Goal: Transaction & Acquisition: Purchase product/service

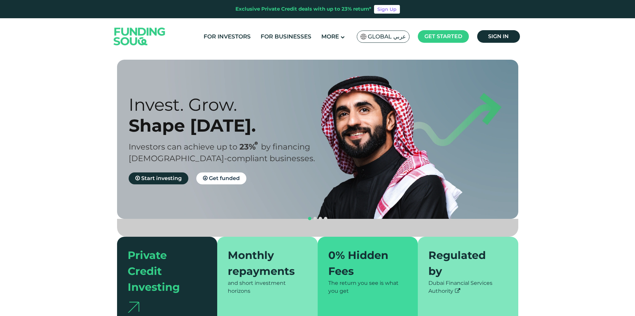
click at [376, 38] on span "Global عربي" at bounding box center [387, 37] width 38 height 8
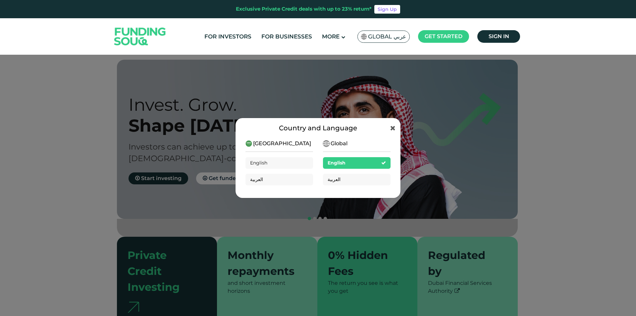
click at [554, 90] on div "Country and Language Saudi Arabia English العربية Global English العربية" at bounding box center [318, 158] width 636 height 316
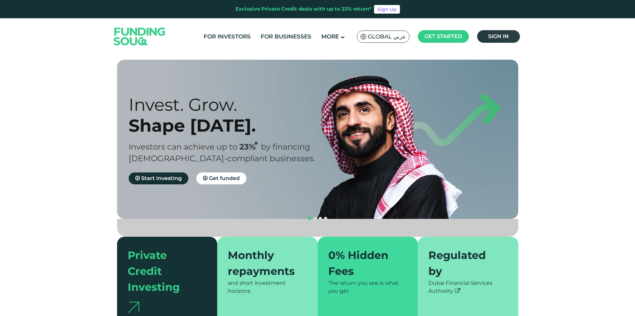
click at [512, 37] on link "Sign in" at bounding box center [498, 36] width 43 height 13
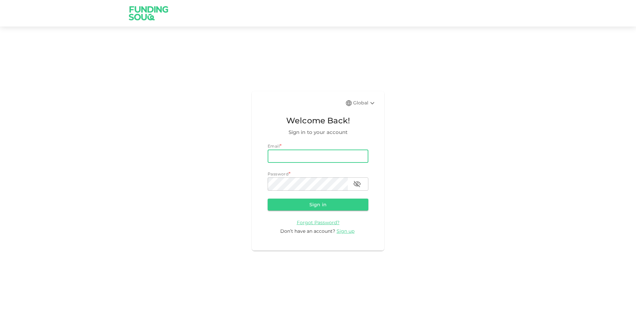
drag, startPoint x: 0, startPoint y: 0, endPoint x: 327, endPoint y: 152, distance: 361.0
click at [327, 152] on input "email" at bounding box center [318, 155] width 101 height 13
type input "[EMAIL_ADDRESS][DOMAIN_NAME]"
click at [315, 208] on button "Sign in" at bounding box center [318, 205] width 101 height 12
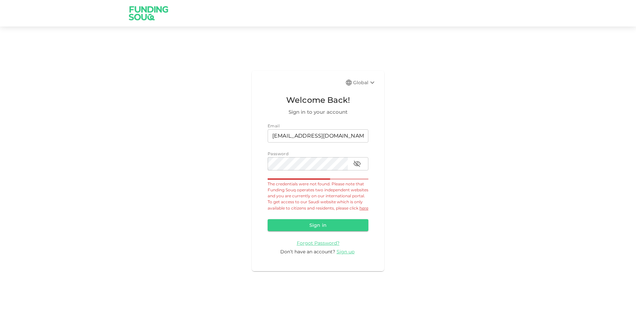
click at [360, 210] on link "here" at bounding box center [364, 207] width 9 height 5
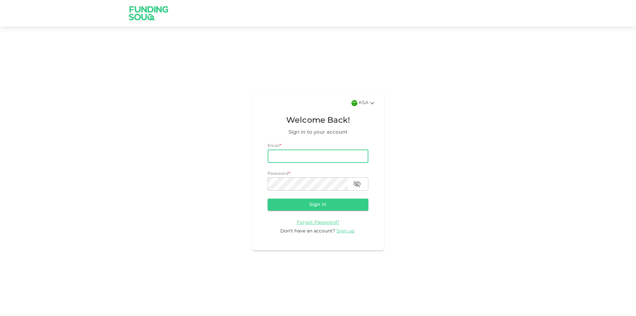
drag, startPoint x: 0, startPoint y: 0, endPoint x: 310, endPoint y: 156, distance: 347.3
click at [310, 156] on input "email" at bounding box center [318, 155] width 101 height 13
type input "[EMAIL_ADDRESS][DOMAIN_NAME]"
click at [268, 199] on button "Sign in" at bounding box center [318, 205] width 101 height 12
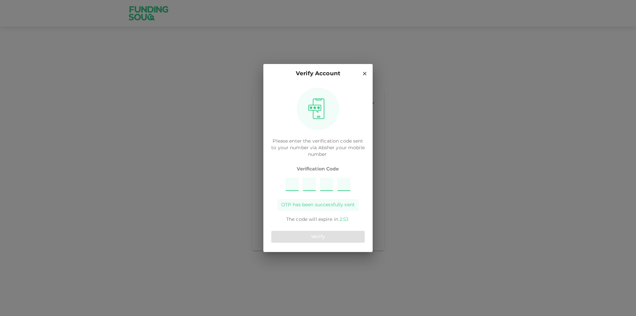
type input "6"
type input "4"
type input "8"
type input "2"
click at [321, 234] on button "Verify" at bounding box center [317, 237] width 93 height 12
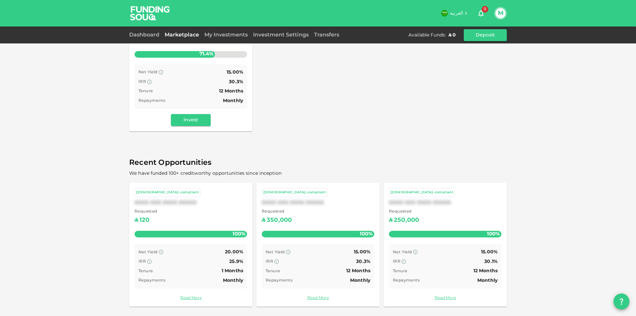
scroll to position [25, 0]
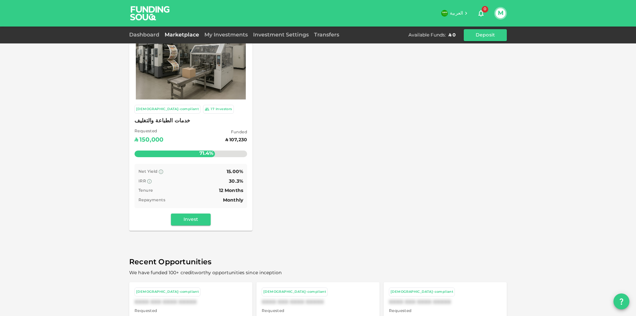
click at [203, 179] on div "IRR 30.3%" at bounding box center [191, 181] width 105 height 8
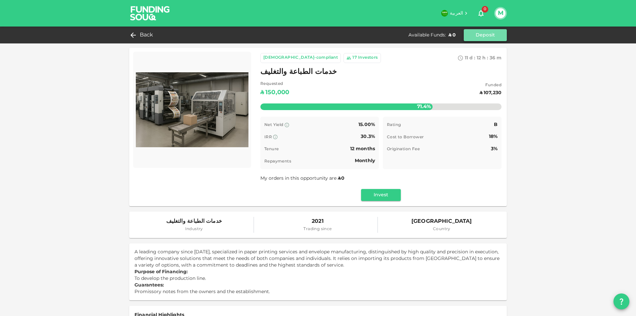
click at [488, 35] on button "Deposit" at bounding box center [485, 35] width 43 height 12
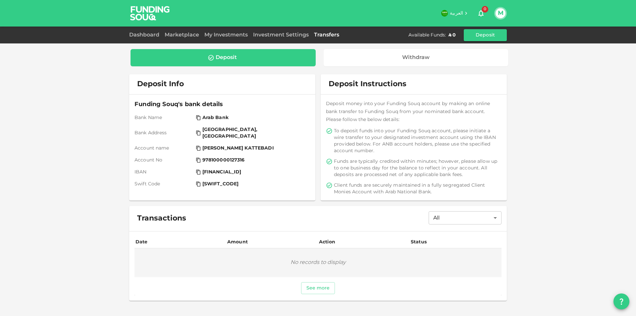
click at [250, 58] on div "Deposit" at bounding box center [223, 57] width 175 height 7
click at [314, 291] on button "See more" at bounding box center [318, 288] width 34 height 12
click at [253, 61] on div "Deposit" at bounding box center [223, 57] width 185 height 17
click at [204, 120] on span "Arab Bank" at bounding box center [215, 117] width 26 height 7
click at [236, 126] on span "[GEOGRAPHIC_DATA], [GEOGRAPHIC_DATA]" at bounding box center [254, 132] width 104 height 13
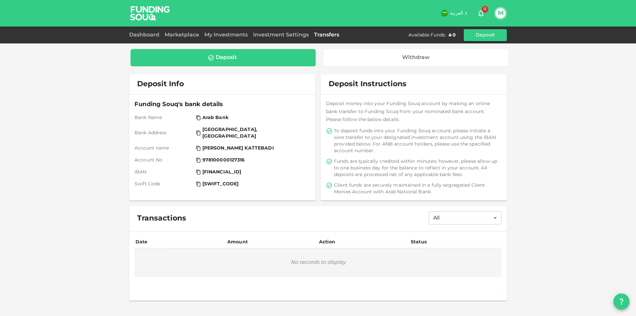
click at [233, 145] on span "[PERSON_NAME] KATTEBADI" at bounding box center [238, 148] width 72 height 7
click at [223, 157] on span "978100000127316" at bounding box center [223, 160] width 42 height 7
click at [224, 169] on span "[FINANCIAL_ID]" at bounding box center [221, 172] width 39 height 7
click at [221, 181] on span "[SWIFT_CODE]" at bounding box center [220, 184] width 36 height 7
drag, startPoint x: 243, startPoint y: 178, endPoint x: 198, endPoint y: 180, distance: 44.5
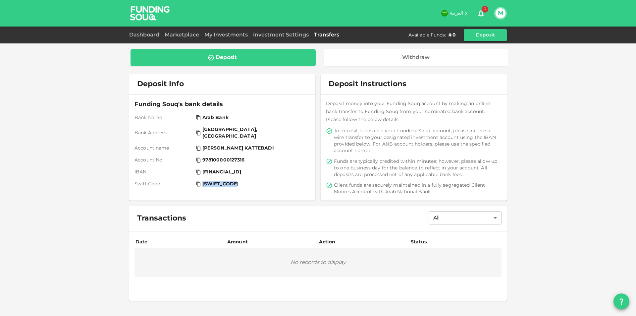
click at [198, 181] on div "[SWIFT_CODE]" at bounding box center [252, 184] width 112 height 7
copy span "[SWIFT_CODE]"
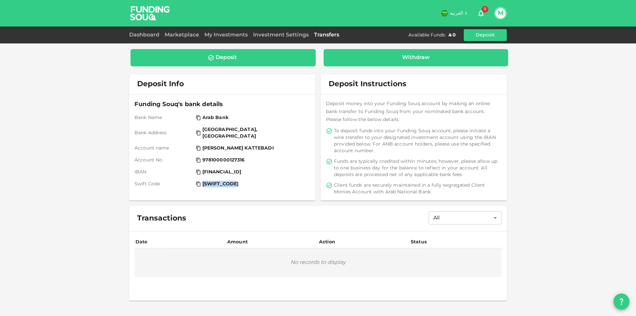
click at [389, 60] on div "Withdraw" at bounding box center [416, 57] width 174 height 7
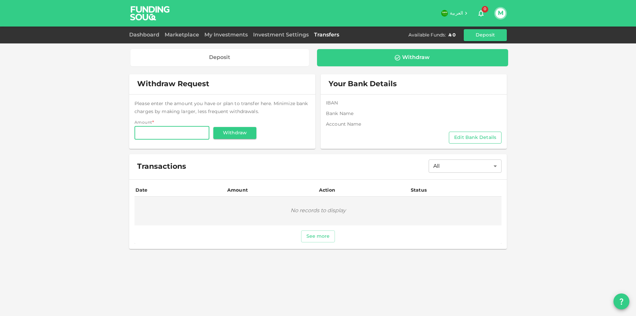
click at [469, 138] on button "Edit Bank Details" at bounding box center [475, 138] width 53 height 12
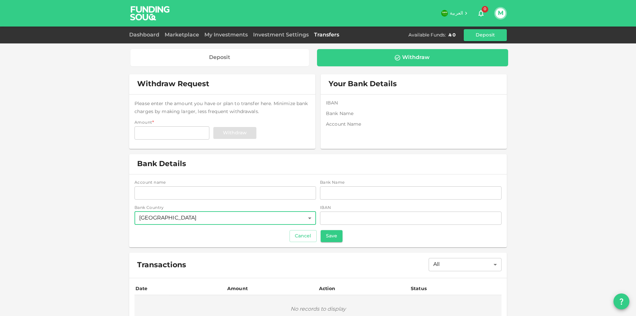
scroll to position [35, 0]
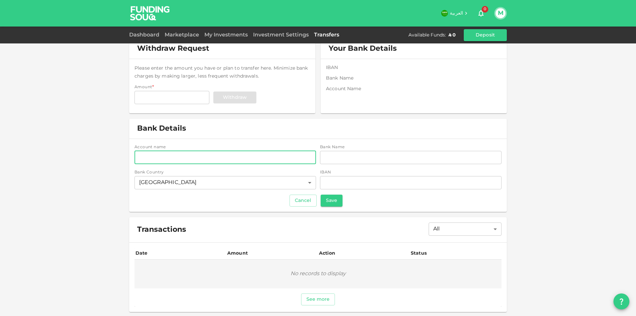
click at [189, 152] on input "accountName" at bounding box center [226, 157] width 182 height 13
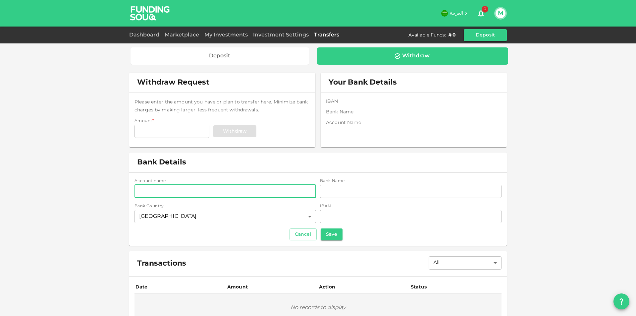
scroll to position [0, 0]
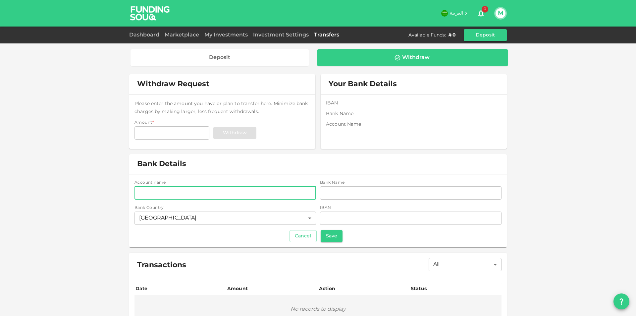
click at [238, 191] on input "accountName" at bounding box center [226, 192] width 182 height 13
type input "MAHAMMED GHOUSE KATTEBADI"
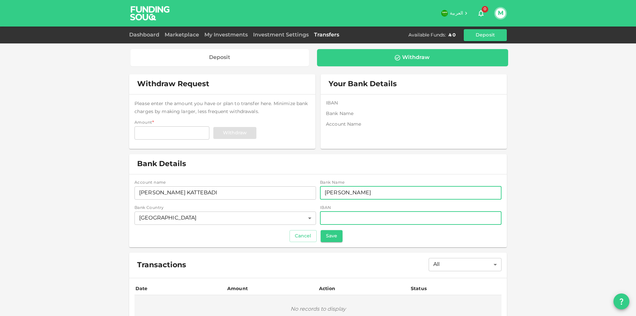
type input "SABB"
click at [348, 223] on input "iban" at bounding box center [411, 217] width 182 height 13
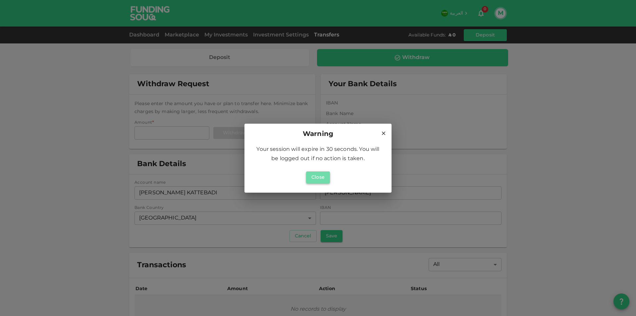
click at [317, 177] on button "Close" at bounding box center [318, 177] width 24 height 12
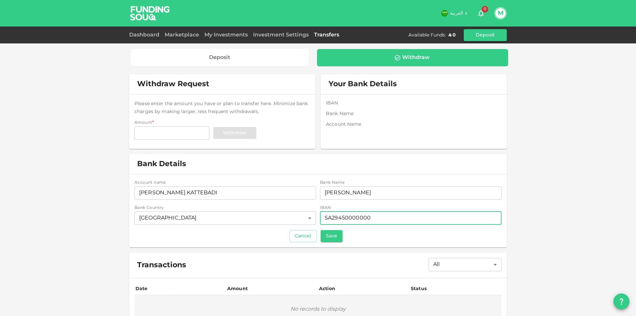
click at [382, 220] on input "SA29450000000" at bounding box center [411, 217] width 182 height 13
type input "SA2945000000033446147001"
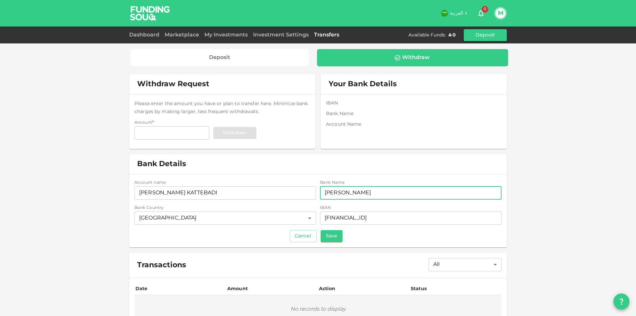
drag, startPoint x: 355, startPoint y: 193, endPoint x: 305, endPoint y: 181, distance: 51.0
click at [305, 181] on div "Account name accountName MAHAMMED GHOUSE KATTEBADI accountName Bank Name bankNa…" at bounding box center [318, 203] width 367 height 46
click at [346, 190] on input "SAB" at bounding box center [411, 192] width 182 height 13
type input "SABB"
click at [327, 234] on button "Save" at bounding box center [332, 236] width 22 height 12
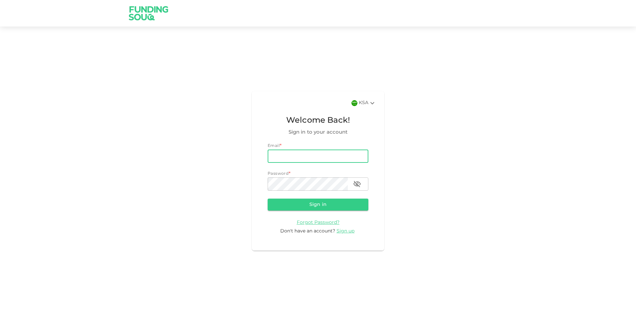
click at [327, 156] on input "email" at bounding box center [318, 155] width 101 height 13
type input "[EMAIL_ADDRESS][DOMAIN_NAME]"
click at [317, 202] on button "Sign in" at bounding box center [318, 205] width 101 height 12
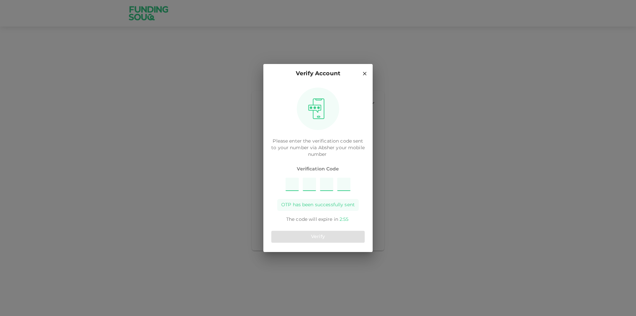
type input "2"
type input "5"
type input "7"
type input "9"
click at [331, 237] on button "Verify" at bounding box center [317, 237] width 93 height 12
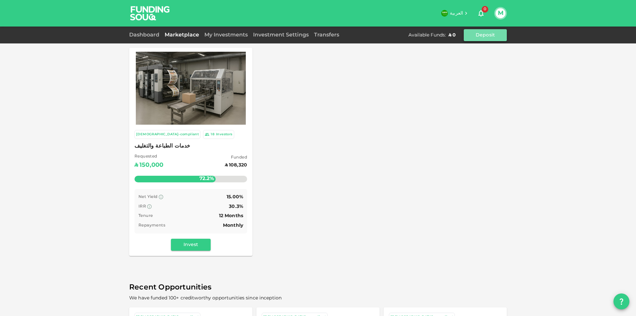
click at [484, 33] on button "Deposit" at bounding box center [485, 35] width 43 height 12
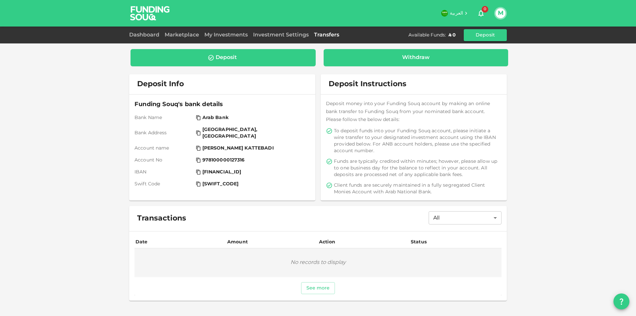
click at [389, 63] on div "Withdraw" at bounding box center [416, 57] width 185 height 17
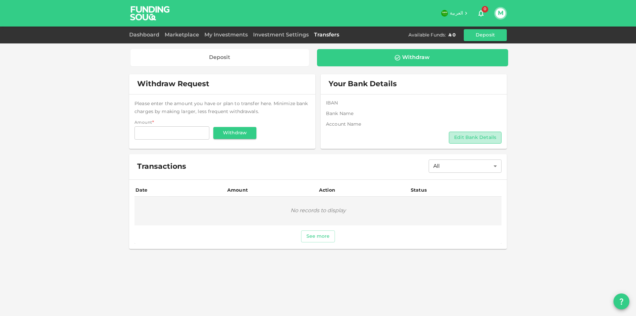
click at [473, 140] on button "Edit Bank Details" at bounding box center [475, 138] width 53 height 12
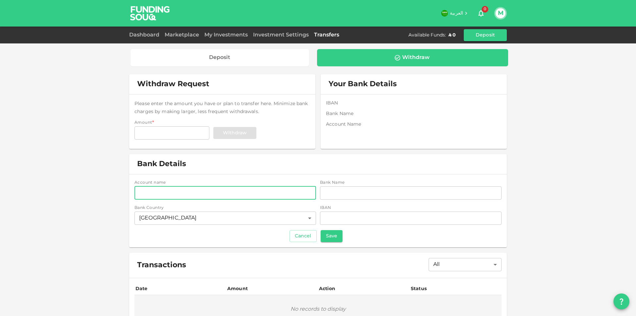
click at [206, 199] on input "accountName" at bounding box center [226, 192] width 182 height 13
type input "MAHAMMED GHOUSE KATTEBADI"
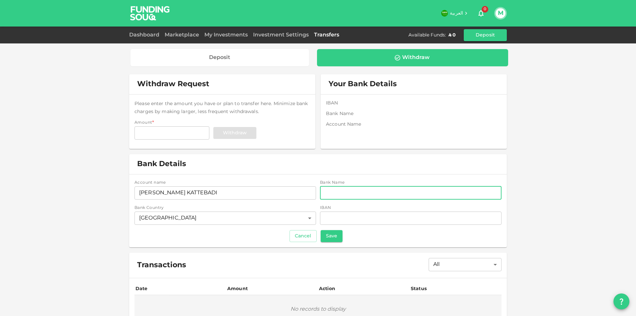
click at [332, 195] on input "bankName" at bounding box center [411, 192] width 182 height 13
type input "SABB"
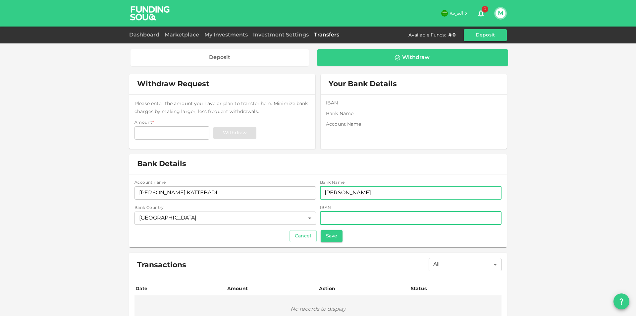
click at [340, 221] on input "iban" at bounding box center [411, 217] width 182 height 13
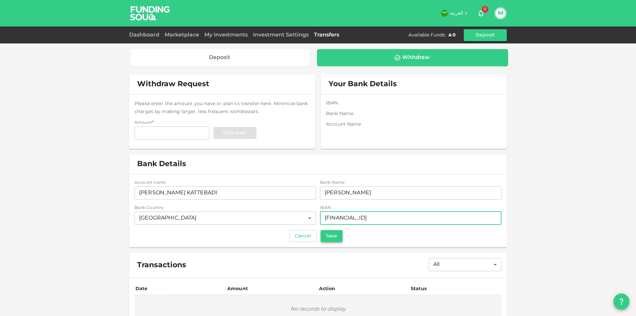
type input "SA2945000000033446147001"
click at [328, 234] on button "Save" at bounding box center [332, 236] width 22 height 12
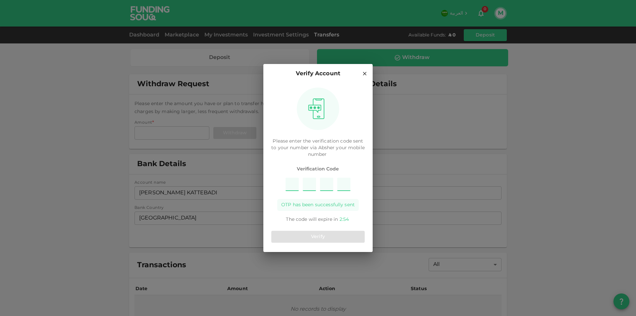
type input "6"
type input "7"
type input "5"
type input "2"
click at [330, 239] on button "Verify" at bounding box center [317, 237] width 93 height 12
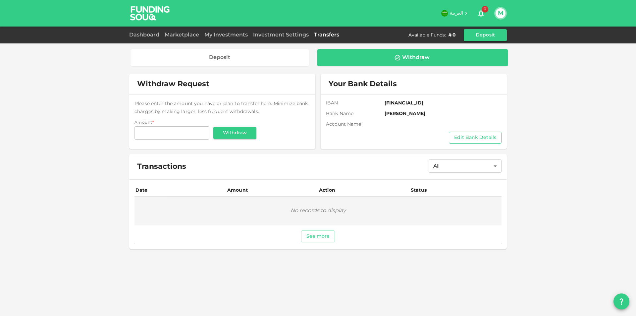
click at [466, 141] on button "Edit Bank Details" at bounding box center [475, 138] width 53 height 12
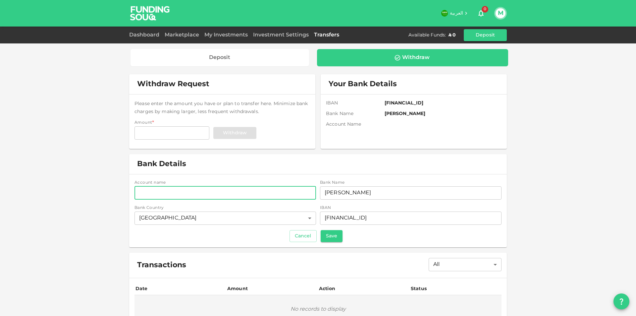
click at [237, 195] on input "accountName" at bounding box center [226, 192] width 182 height 13
type input "MAHAMMED GHOUSE KATTEBADI"
click at [251, 196] on input "MAHAMMED GHOUSE KATTEBADI" at bounding box center [226, 192] width 182 height 13
click at [138, 193] on input "MAHAMMED GHOUSE KATTEBADI" at bounding box center [226, 192] width 182 height 13
click at [325, 235] on button "Save" at bounding box center [332, 236] width 22 height 12
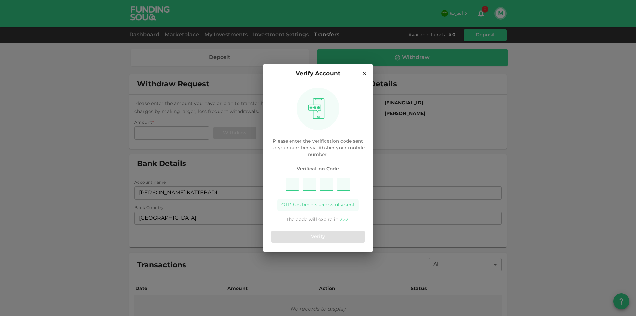
type input "7"
type input "2"
type input "3"
type input "4"
click at [323, 236] on button "Verify" at bounding box center [317, 237] width 93 height 12
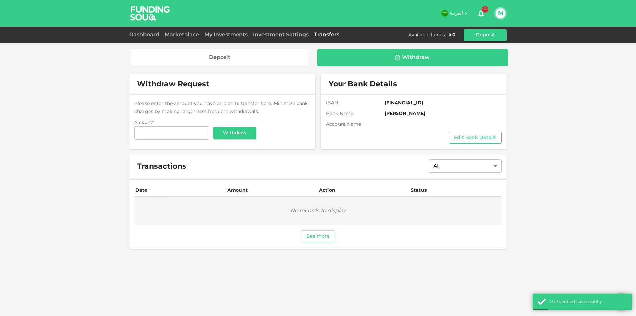
click at [477, 139] on button "Edit Bank Details" at bounding box center [475, 138] width 53 height 12
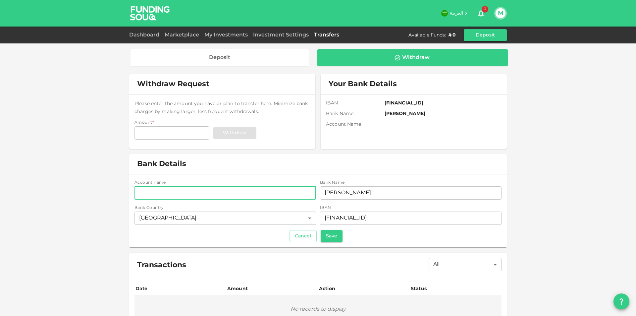
click at [203, 191] on input "accountName" at bounding box center [226, 192] width 182 height 13
type input "Mahammed Ghouse Kattebadi"
click at [326, 235] on button "Save" at bounding box center [332, 236] width 22 height 12
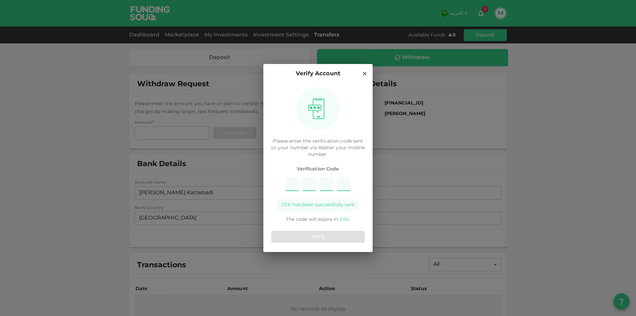
type input "3"
type input "5"
type input "6"
type input "8"
click at [326, 235] on button "Verify" at bounding box center [317, 237] width 93 height 12
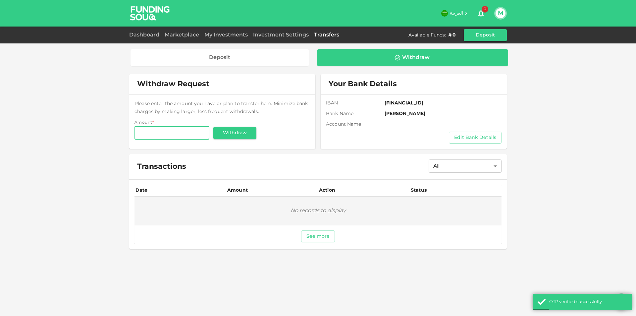
click at [171, 136] on input "Amount" at bounding box center [172, 132] width 75 height 13
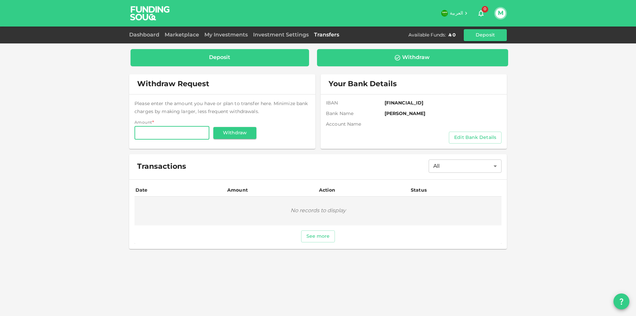
click at [237, 63] on div "Deposit" at bounding box center [220, 57] width 179 height 17
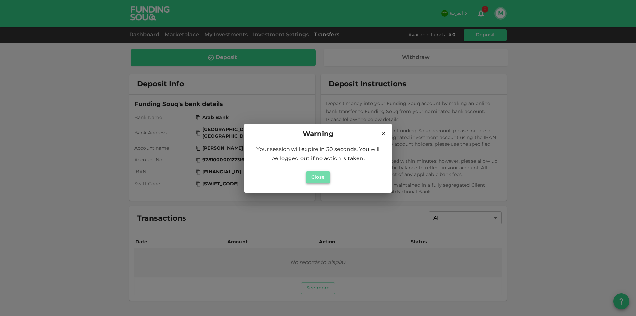
click at [321, 177] on button "Close" at bounding box center [318, 177] width 24 height 12
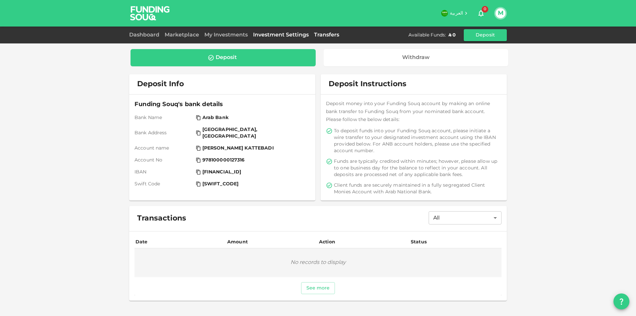
click at [282, 35] on link "Investment Settings" at bounding box center [281, 34] width 61 height 5
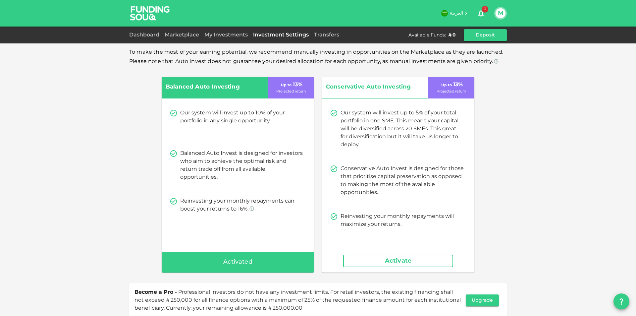
click at [221, 32] on div "My Investments" at bounding box center [226, 35] width 49 height 8
click at [223, 37] on link "My Investments" at bounding box center [226, 34] width 49 height 5
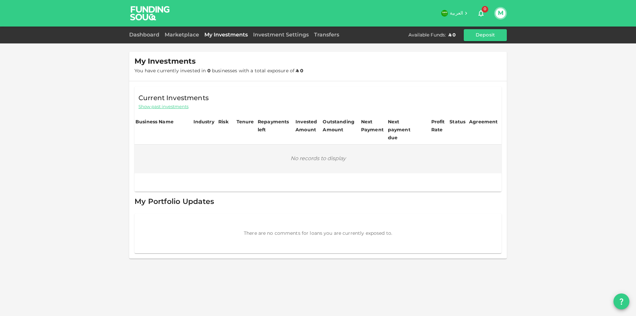
click at [177, 32] on div "Marketplace" at bounding box center [182, 35] width 40 height 8
click at [177, 36] on link "Marketplace" at bounding box center [182, 34] width 40 height 5
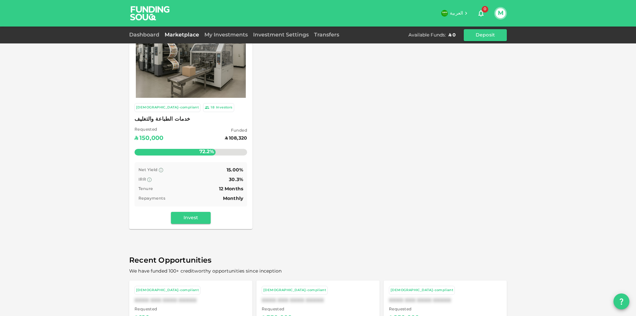
scroll to position [25, 0]
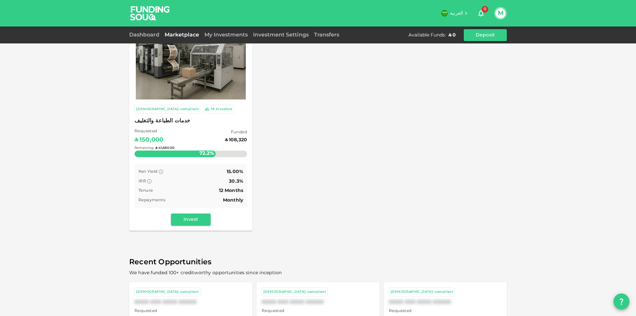
click at [200, 154] on div "Remaining : ʢ 41,680.00" at bounding box center [191, 148] width 113 height 26
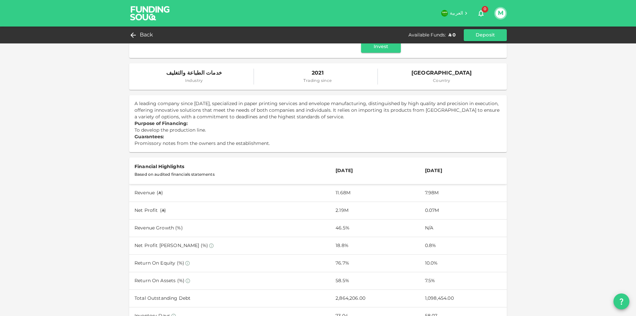
scroll to position [16, 0]
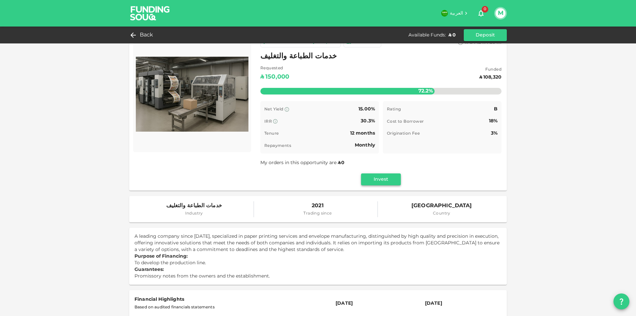
click at [385, 181] on button "Invest" at bounding box center [381, 179] width 40 height 12
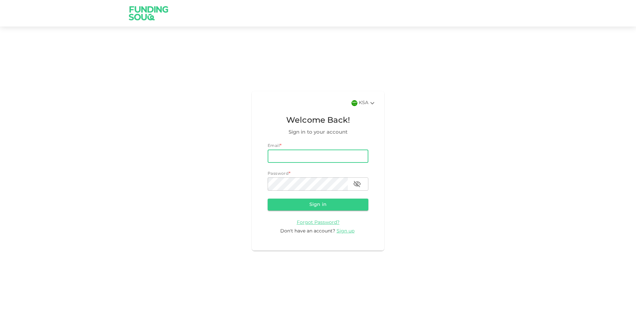
click at [305, 156] on input "email" at bounding box center [318, 155] width 101 height 13
type input "[EMAIL_ADDRESS][DOMAIN_NAME]"
click at [268, 199] on button "Sign in" at bounding box center [318, 205] width 101 height 12
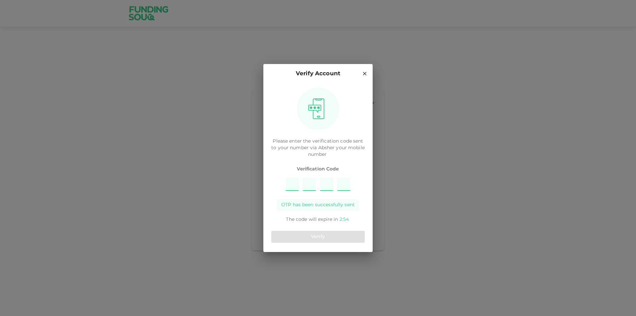
type input "5"
type input "8"
type input "7"
type input "3"
click at [317, 240] on button "Verify" at bounding box center [317, 237] width 93 height 12
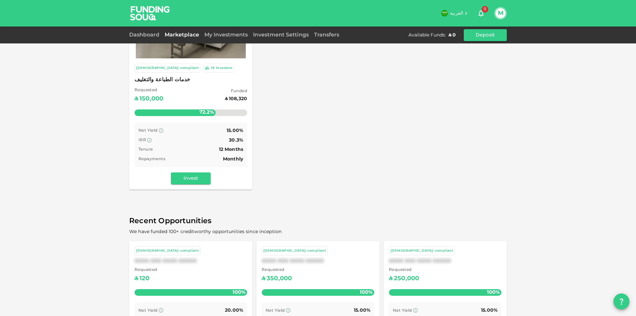
scroll to position [125, 0]
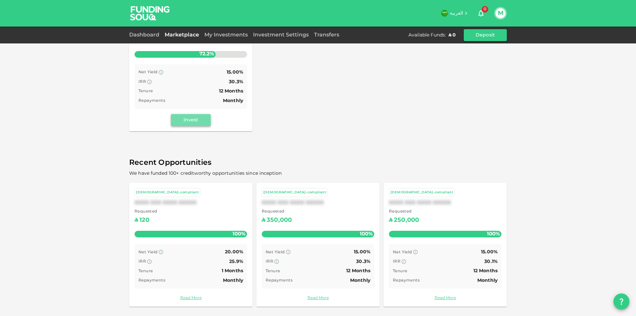
click at [199, 119] on button "Invest" at bounding box center [191, 120] width 40 height 12
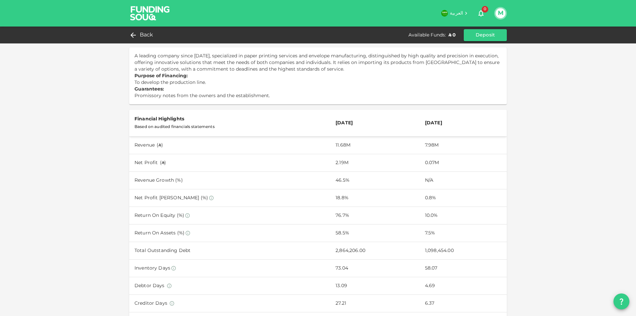
scroll to position [199, 0]
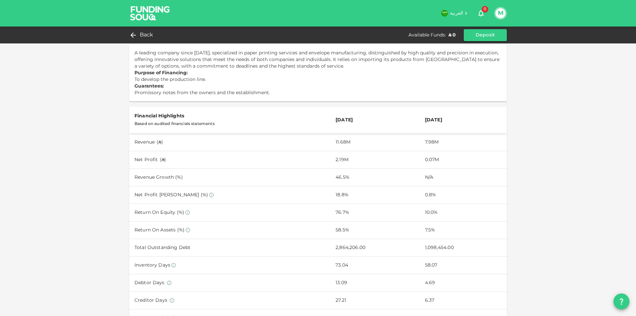
click at [376, 191] on td "18.8%" at bounding box center [374, 195] width 89 height 18
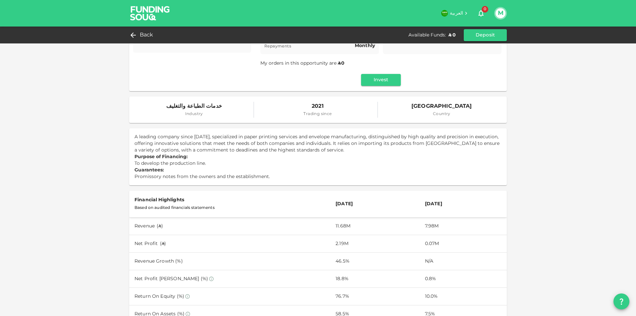
scroll to position [0, 0]
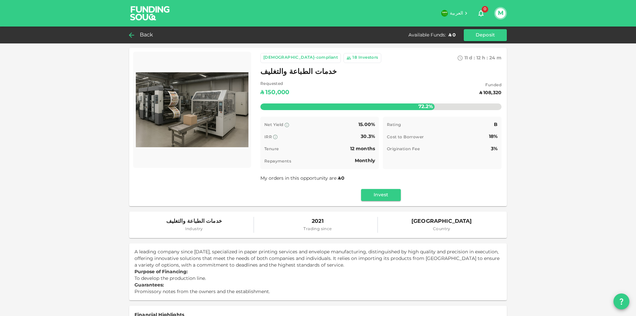
click at [150, 37] on span "Back" at bounding box center [147, 34] width 14 height 9
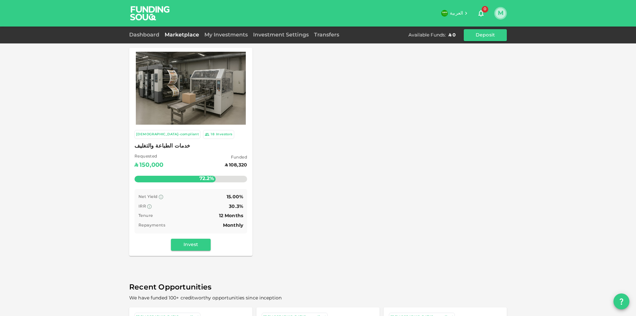
click at [499, 13] on button "M" at bounding box center [501, 13] width 10 height 10
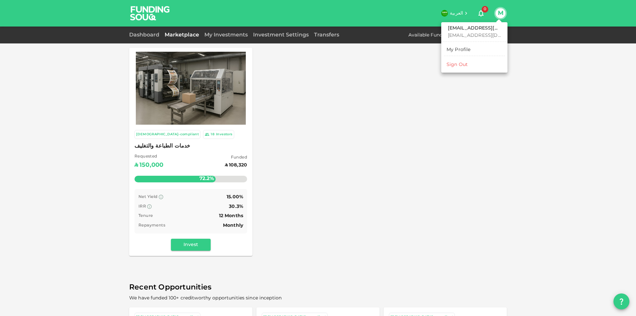
click at [452, 51] on div "My Profile" at bounding box center [459, 49] width 24 height 7
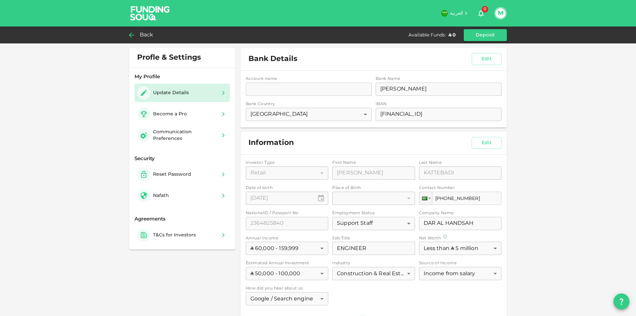
click at [318, 92] on div "Account name accountName accountName Bank Name bankName SABB bankName Bank Coun…" at bounding box center [374, 99] width 266 height 57
click at [318, 89] on div "Account name accountName accountName Bank Name bankName SABB bankName Bank Coun…" at bounding box center [374, 99] width 266 height 57
click at [404, 92] on div "Account name accountName accountName Bank Name bankName SABB bankName Bank Coun…" at bounding box center [374, 99] width 266 height 57
click at [407, 117] on div "Account name accountName accountName Bank Name bankName SABB bankName Bank Coun…" at bounding box center [374, 99] width 266 height 57
click at [349, 119] on div "Account name accountName accountName Bank Name bankName SABB bankName Bank Coun…" at bounding box center [374, 99] width 266 height 57
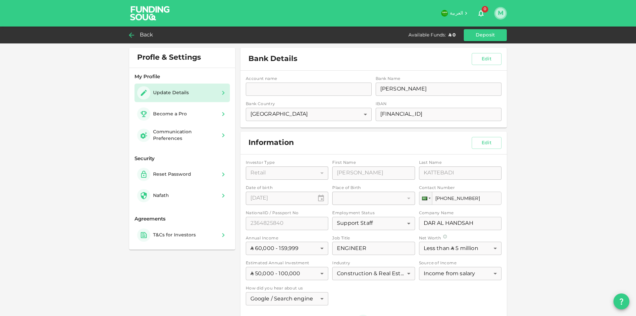
click at [500, 12] on button "M" at bounding box center [501, 13] width 10 height 10
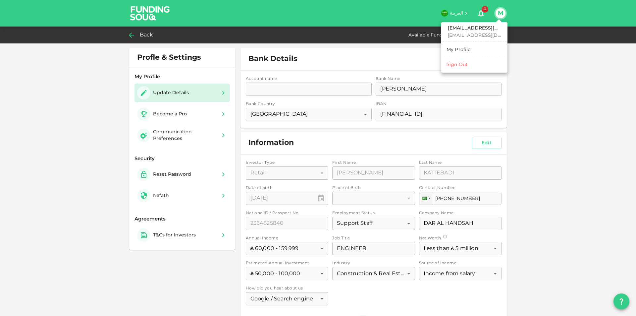
click at [459, 52] on div "My Profile" at bounding box center [459, 49] width 24 height 7
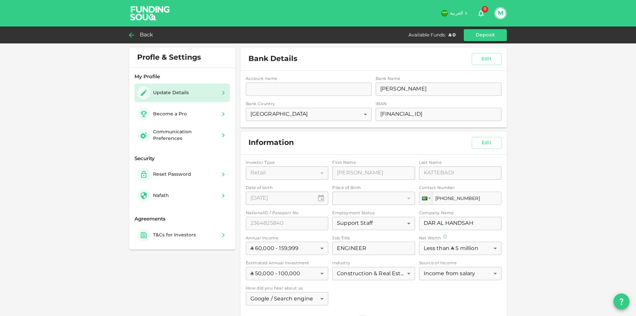
click at [133, 35] on icon at bounding box center [132, 35] width 8 height 8
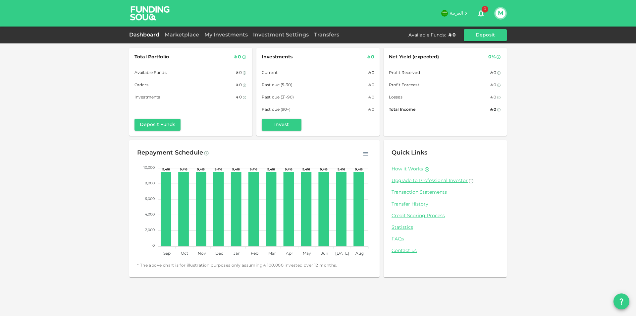
click at [148, 34] on link "Dashboard" at bounding box center [145, 34] width 33 height 5
click at [334, 35] on link "Transfers" at bounding box center [327, 34] width 30 height 5
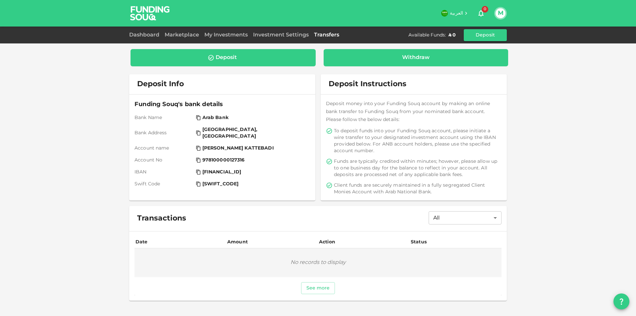
click at [384, 61] on div "Withdraw" at bounding box center [416, 57] width 185 height 17
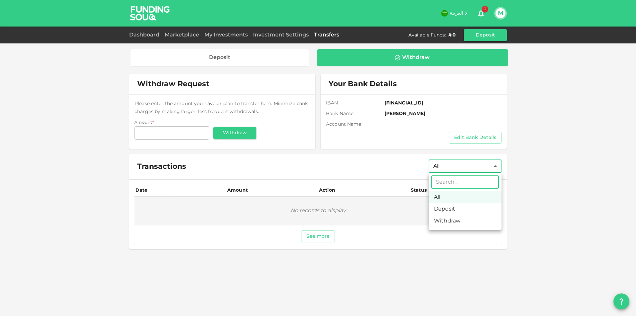
click at [489, 167] on body "العربية 0 M Dashboard Marketplace My Investments Investment Settings Transfers …" at bounding box center [318, 158] width 636 height 316
click at [444, 198] on li "All" at bounding box center [465, 197] width 73 height 12
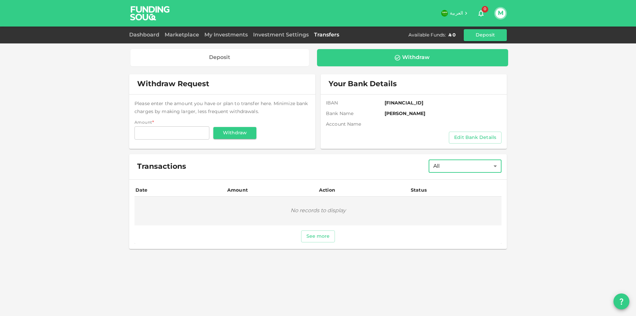
click at [455, 166] on body "العربية 0 M Dashboard Marketplace My Investments Investment Settings Transfers …" at bounding box center [318, 158] width 636 height 316
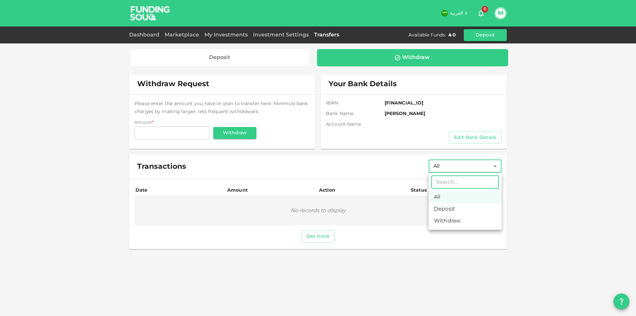
click at [445, 222] on li "Withdraw" at bounding box center [465, 221] width 73 height 12
type input "Withdraw"
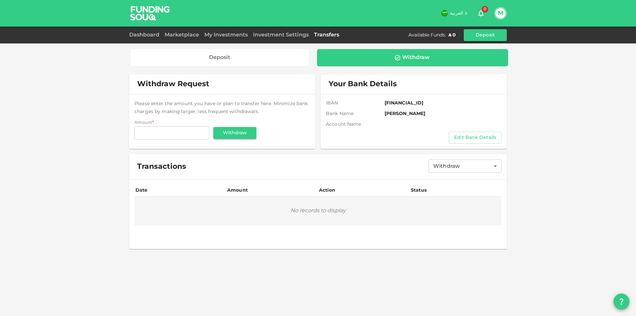
click at [289, 39] on div "Dashboard Marketplace My Investments Investment Settings Transfers Available Fu…" at bounding box center [318, 35] width 378 height 12
click at [289, 33] on link "Investment Settings" at bounding box center [281, 34] width 61 height 5
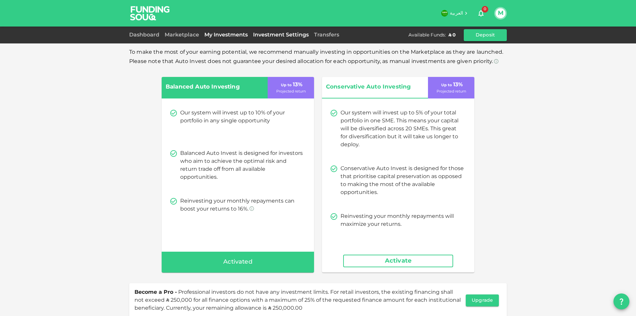
click at [228, 34] on link "My Investments" at bounding box center [226, 34] width 49 height 5
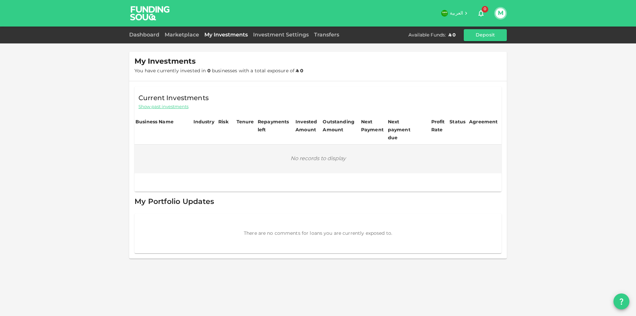
click at [170, 107] on span "Show past investments" at bounding box center [164, 107] width 50 height 6
click at [185, 36] on link "Marketplace" at bounding box center [182, 34] width 40 height 5
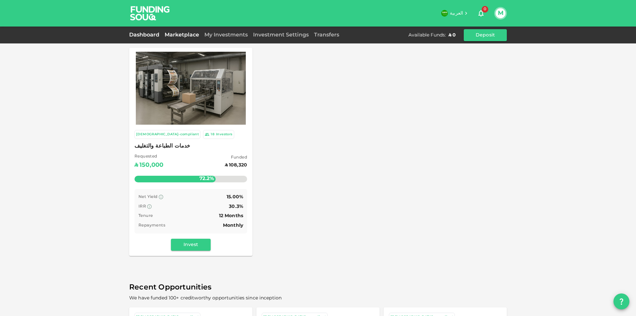
click at [138, 34] on link "Dashboard" at bounding box center [145, 34] width 33 height 5
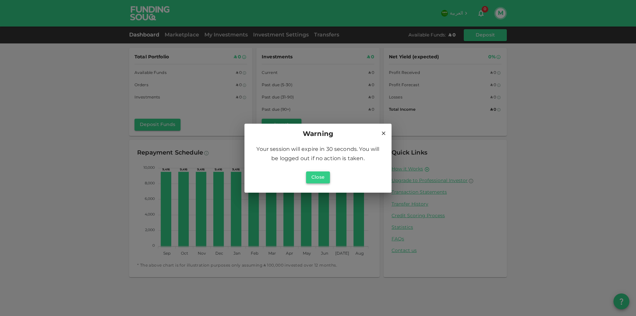
click at [324, 174] on button "Close" at bounding box center [318, 177] width 24 height 12
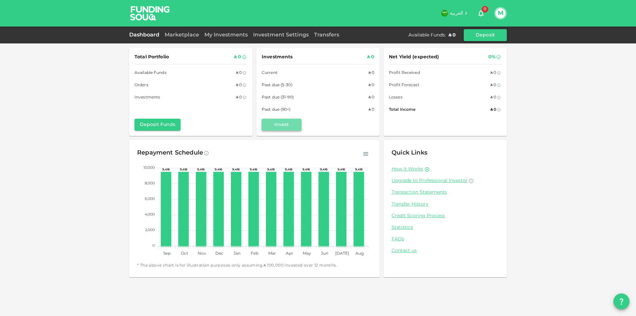
click at [287, 127] on button "Invest" at bounding box center [282, 125] width 40 height 12
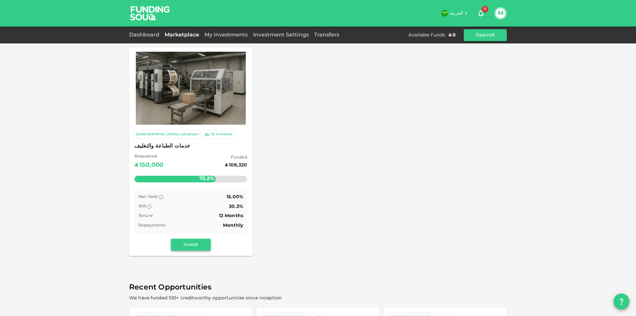
click at [199, 242] on button "Invest" at bounding box center [191, 245] width 40 height 12
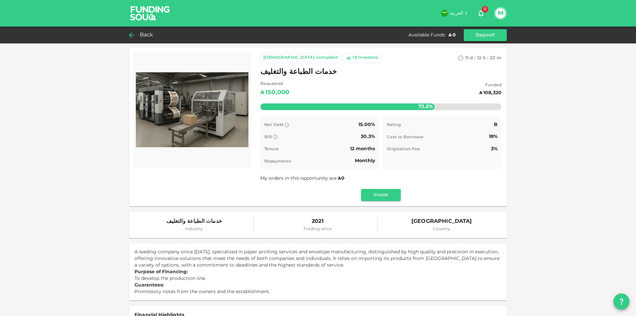
click at [147, 35] on span "Back" at bounding box center [147, 34] width 14 height 9
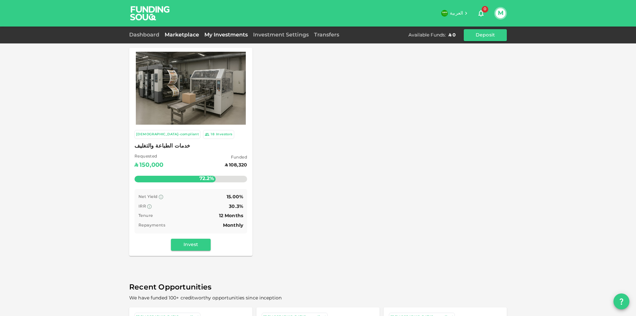
click at [222, 35] on link "My Investments" at bounding box center [226, 34] width 49 height 5
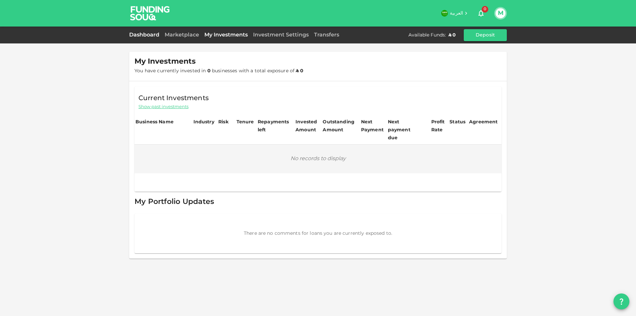
click at [147, 36] on link "Dashboard" at bounding box center [145, 34] width 33 height 5
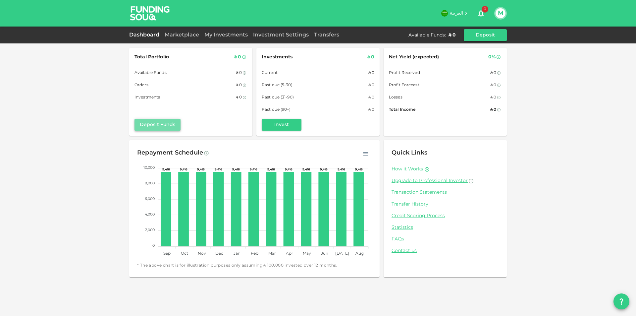
click at [149, 120] on button "Deposit Funds" at bounding box center [158, 125] width 46 height 12
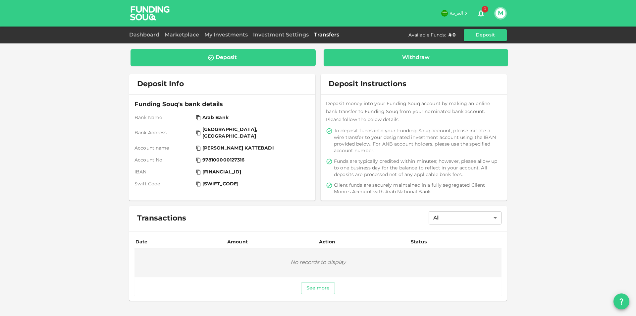
click at [370, 59] on div "Withdraw" at bounding box center [416, 57] width 174 height 7
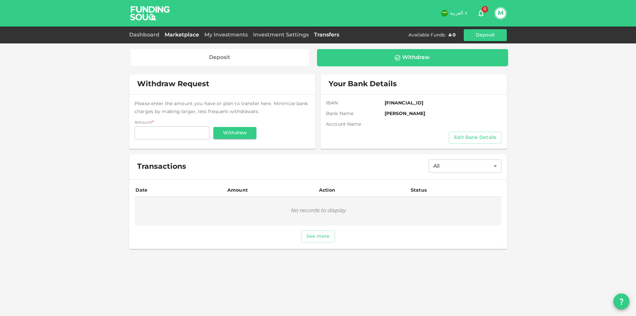
click at [177, 35] on link "Marketplace" at bounding box center [182, 34] width 40 height 5
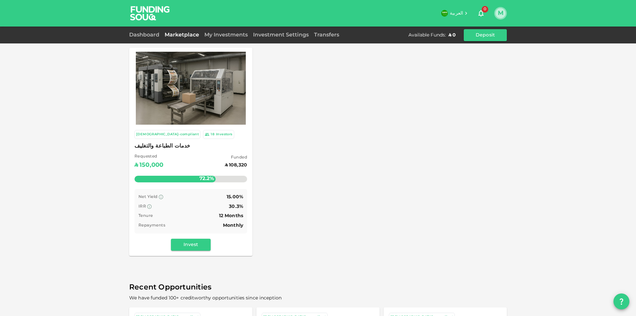
click at [499, 12] on button "M" at bounding box center [501, 13] width 10 height 10
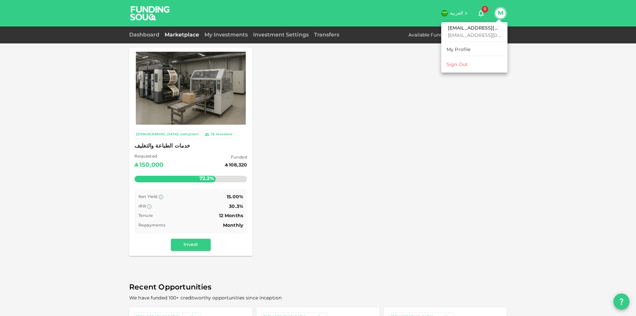
click at [473, 49] on link "My Profile" at bounding box center [474, 49] width 61 height 11
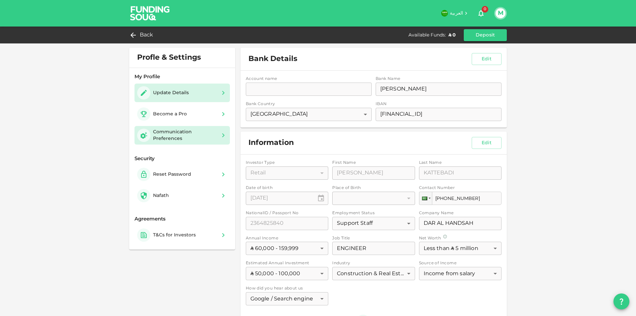
click at [210, 139] on div "Communication Preferences" at bounding box center [185, 135] width 64 height 13
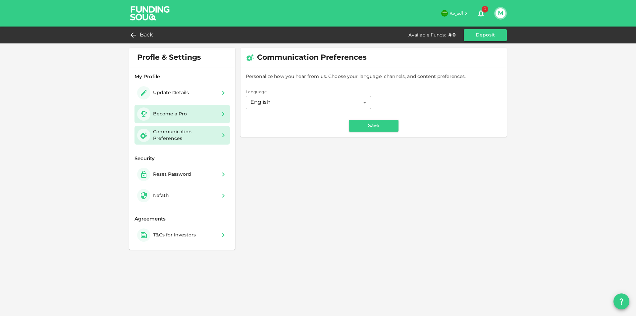
click at [217, 117] on div "Become a Pro" at bounding box center [182, 113] width 90 height 13
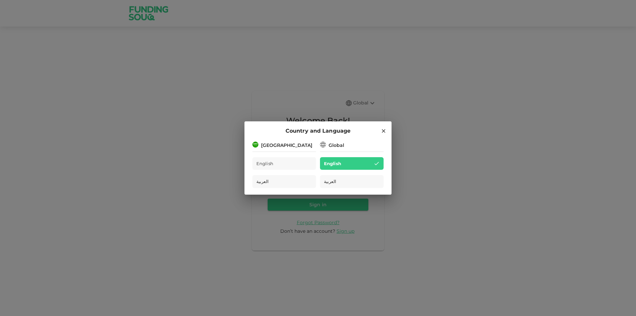
click at [300, 145] on div "[GEOGRAPHIC_DATA]" at bounding box center [285, 145] width 64 height 8
click at [339, 146] on div "Global" at bounding box center [337, 145] width 16 height 7
click at [334, 170] on div "English" at bounding box center [352, 163] width 64 height 13
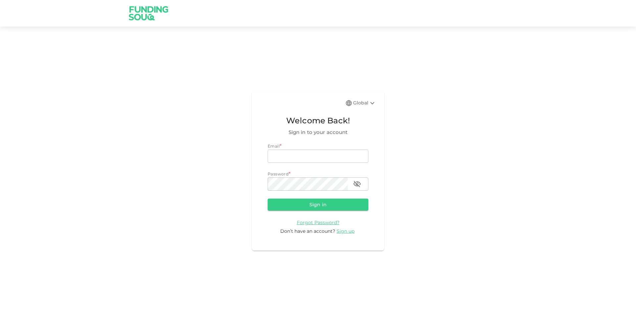
click at [360, 105] on div "Global" at bounding box center [364, 103] width 23 height 8
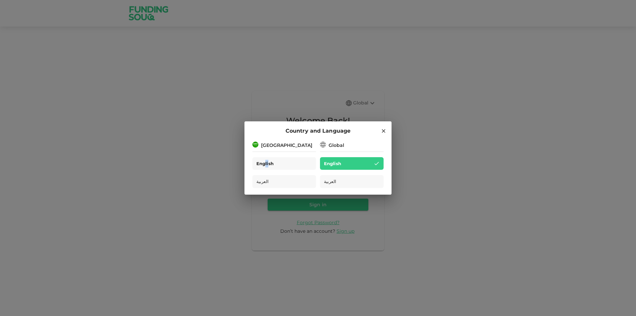
click at [268, 167] on span "English" at bounding box center [265, 164] width 17 height 8
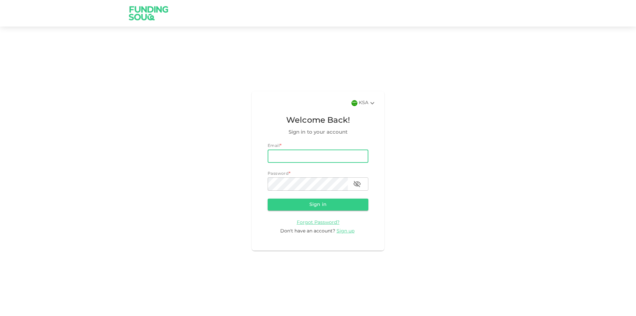
click at [312, 157] on input "email" at bounding box center [318, 155] width 101 height 13
type input "[EMAIL_ADDRESS][DOMAIN_NAME]"
click at [268, 199] on button "Sign in" at bounding box center [318, 205] width 101 height 12
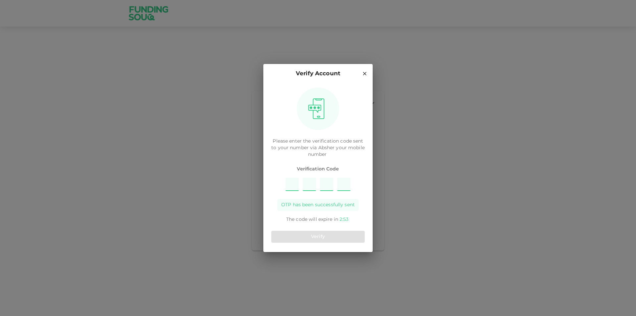
type input "7"
type input "5"
type input "4"
type input "6"
click at [321, 236] on button "Verify" at bounding box center [317, 237] width 93 height 12
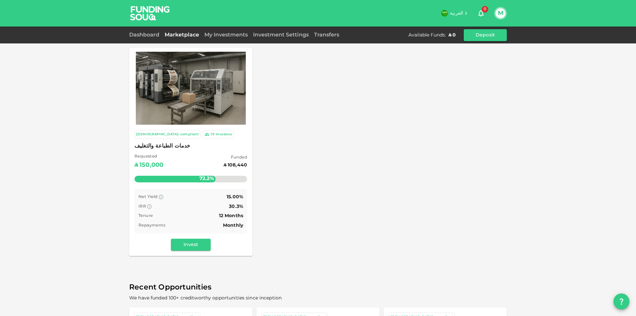
click at [216, 136] on div "Investors" at bounding box center [224, 135] width 17 height 6
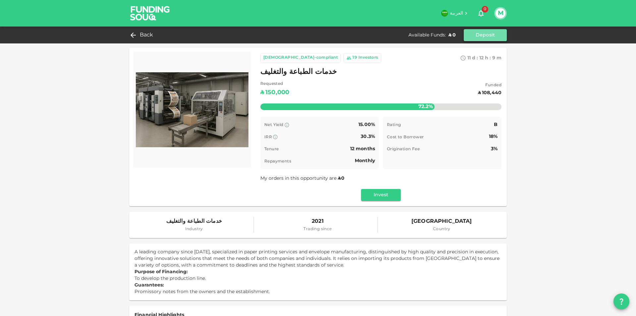
click at [487, 36] on button "Deposit" at bounding box center [485, 35] width 43 height 12
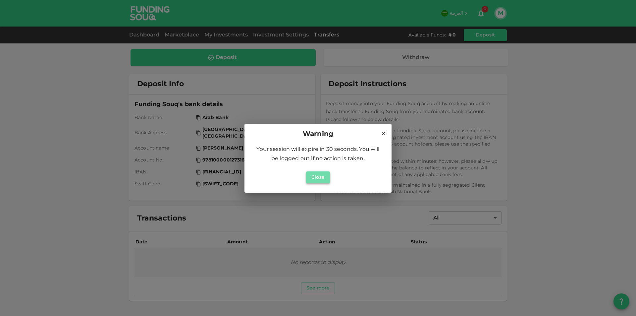
click at [316, 179] on button "Close" at bounding box center [318, 177] width 24 height 12
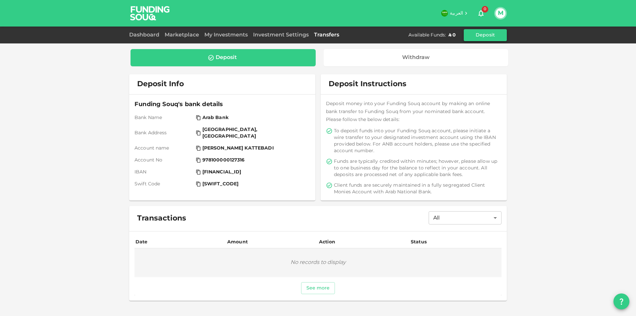
click at [495, 32] on button "Deposit" at bounding box center [485, 35] width 43 height 12
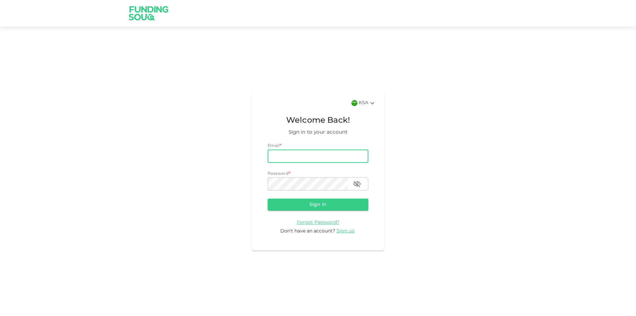
click at [317, 156] on input "email" at bounding box center [318, 155] width 101 height 13
type input "[EMAIL_ADDRESS][DOMAIN_NAME]"
click at [268, 199] on button "Sign in" at bounding box center [318, 205] width 101 height 12
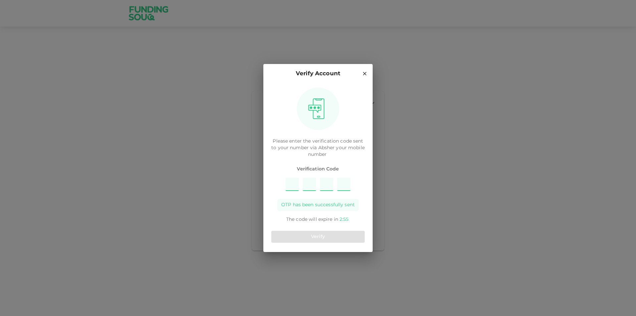
type input "8"
type input "1"
type input "6"
type input "7"
click at [323, 235] on button "Verify" at bounding box center [317, 237] width 93 height 12
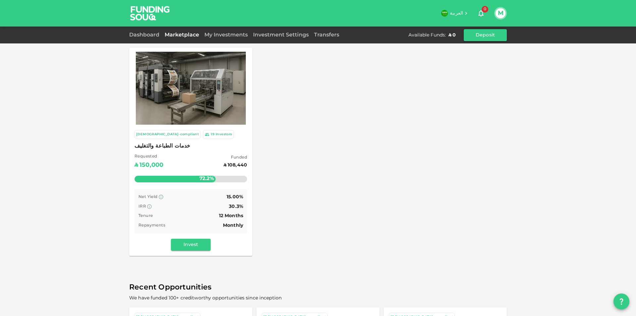
click at [216, 134] on div "Investors" at bounding box center [224, 135] width 17 height 6
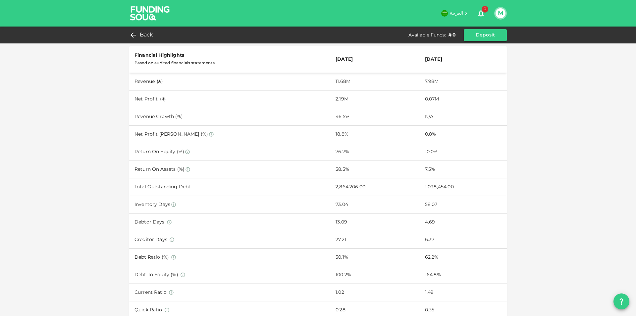
scroll to position [265, 0]
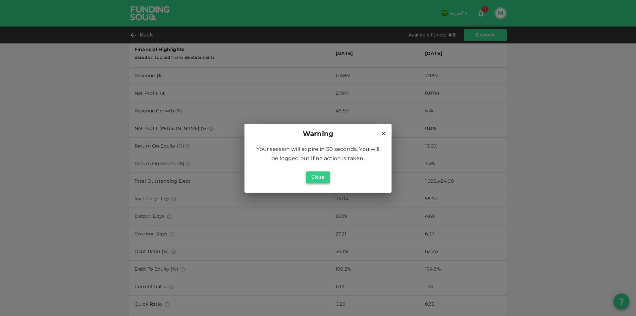
click at [319, 176] on button "Close" at bounding box center [318, 177] width 24 height 12
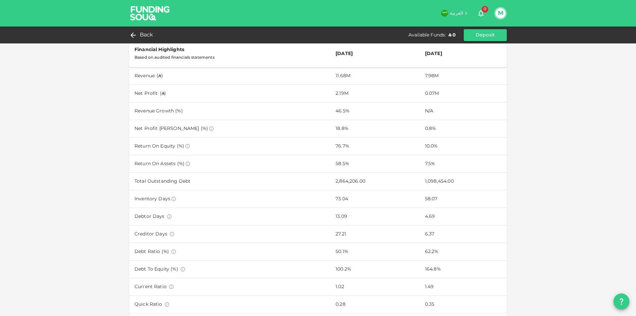
click at [502, 12] on button "M" at bounding box center [501, 13] width 10 height 10
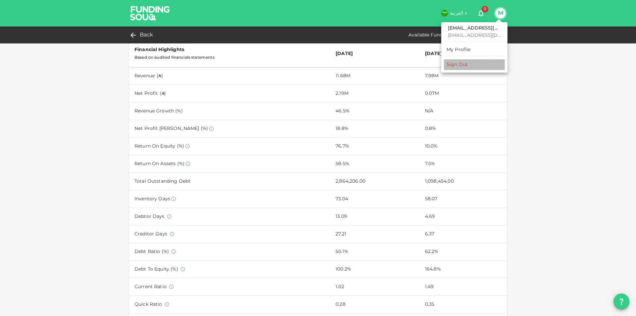
click at [468, 68] on li "Sign Out" at bounding box center [474, 64] width 61 height 11
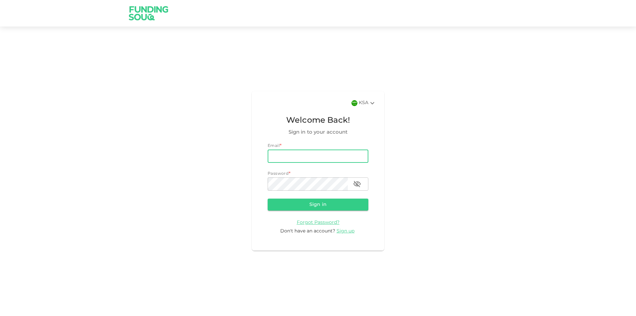
click at [307, 157] on input "email" at bounding box center [318, 155] width 101 height 13
type input "[EMAIL_ADDRESS][DOMAIN_NAME]"
click at [308, 206] on button "Sign in" at bounding box center [318, 205] width 101 height 12
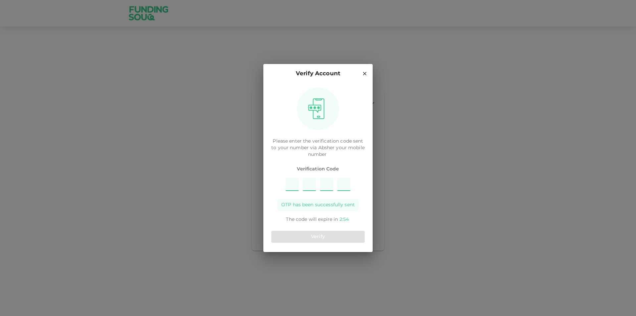
type input "4"
type input "7"
type input "6"
type input "9"
click at [325, 233] on button "Verify" at bounding box center [317, 237] width 93 height 12
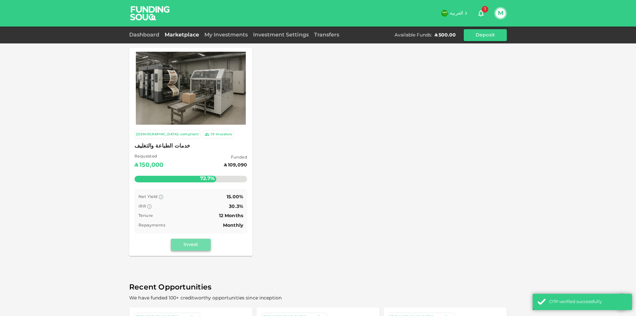
click at [190, 245] on button "Invest" at bounding box center [191, 245] width 40 height 12
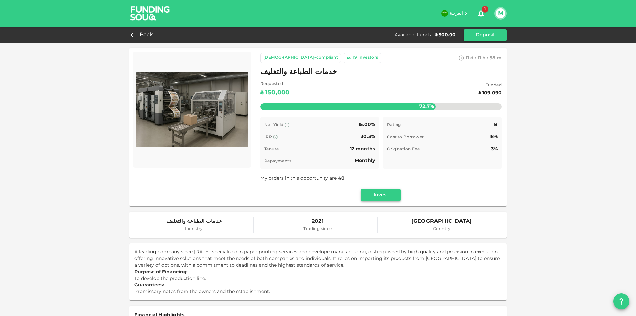
click at [388, 196] on button "Invest" at bounding box center [381, 195] width 40 height 12
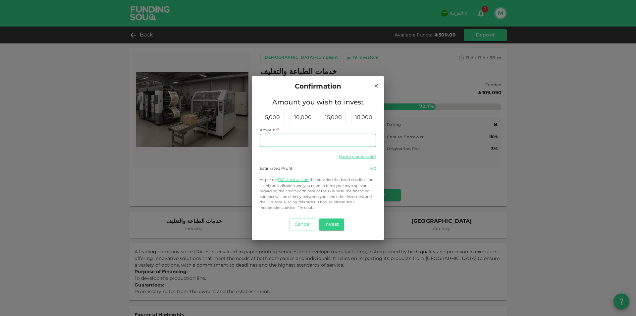
click at [276, 137] on input "Amount" at bounding box center [318, 140] width 117 height 13
type input "2"
type input "500"
click at [331, 224] on button "Invest" at bounding box center [332, 224] width 26 height 12
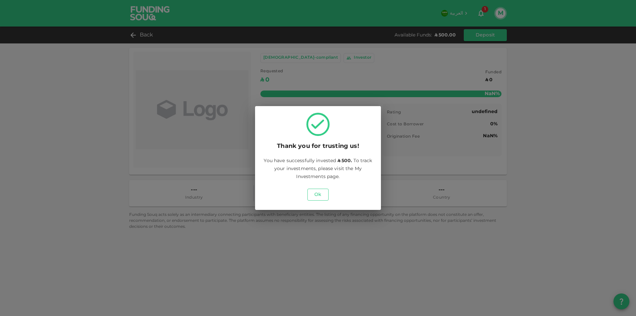
click at [318, 194] on button "Ok" at bounding box center [318, 195] width 21 height 12
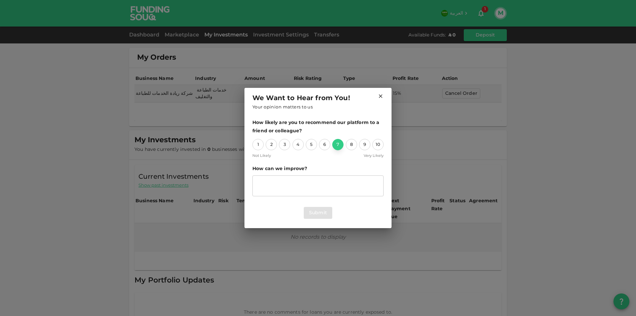
click at [336, 145] on div "7" at bounding box center [337, 144] width 11 height 11
click at [319, 220] on div "Submit" at bounding box center [318, 212] width 131 height 19
click at [319, 214] on button "Submit" at bounding box center [318, 213] width 29 height 12
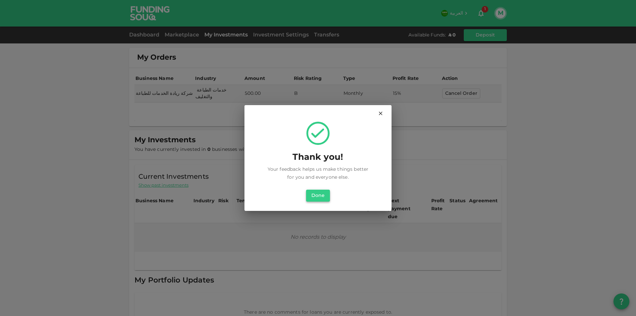
click at [317, 193] on button "Done" at bounding box center [318, 196] width 24 height 12
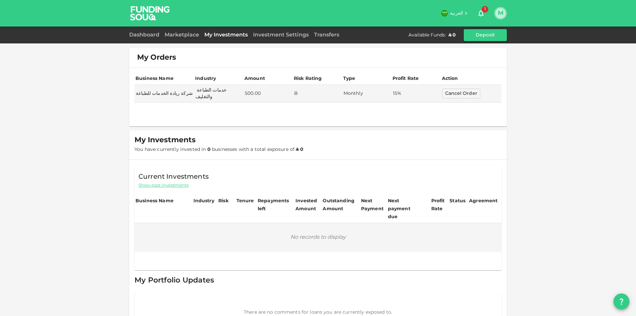
click at [497, 15] on button "M" at bounding box center [501, 13] width 10 height 10
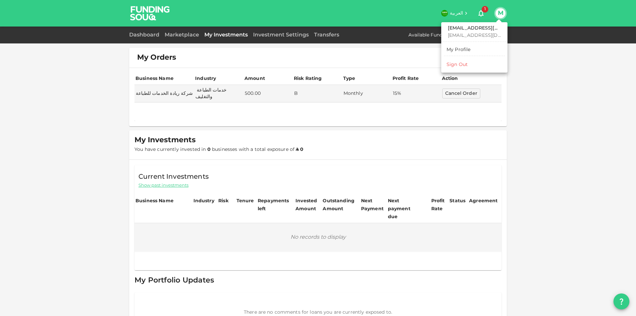
click at [472, 65] on li "Sign Out" at bounding box center [474, 64] width 61 height 11
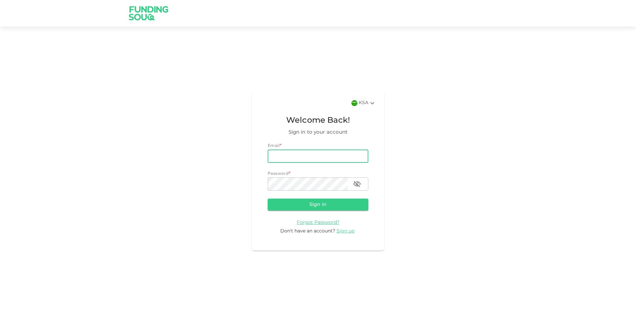
click at [319, 156] on input "email" at bounding box center [318, 155] width 101 height 13
type input "[EMAIL_ADDRESS][DOMAIN_NAME]"
click at [304, 204] on button "Sign in" at bounding box center [318, 205] width 101 height 12
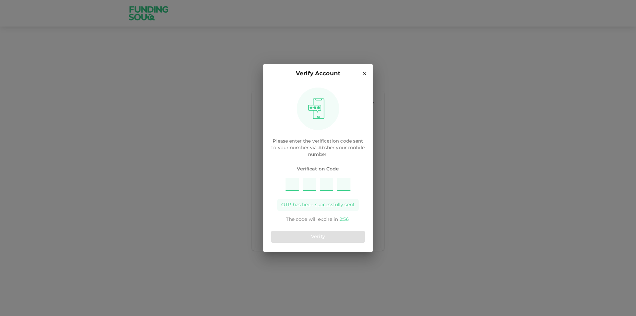
type input "2"
type input "3"
type input "1"
type input "7"
click at [349, 236] on button "Verify" at bounding box center [317, 237] width 93 height 12
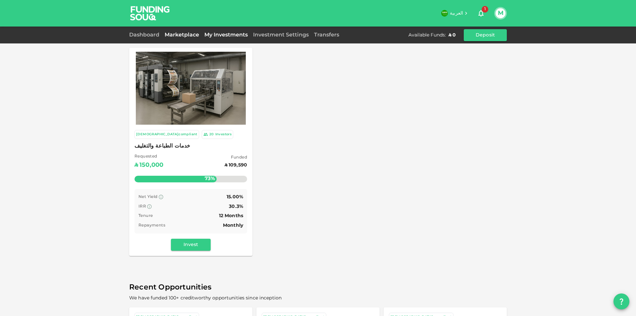
click at [226, 33] on link "My Investments" at bounding box center [226, 34] width 49 height 5
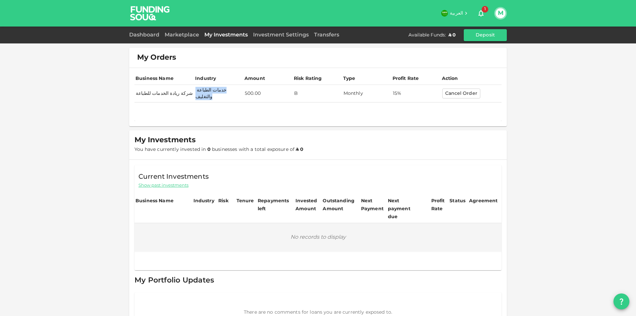
drag, startPoint x: 234, startPoint y: 91, endPoint x: 175, endPoint y: 92, distance: 58.7
click at [175, 92] on tr "شركة ريادة الخدمات للطباعة خدمات الطباعة والتغليف 500.00 B Monthly 15% Cancel O…" at bounding box center [318, 94] width 367 height 18
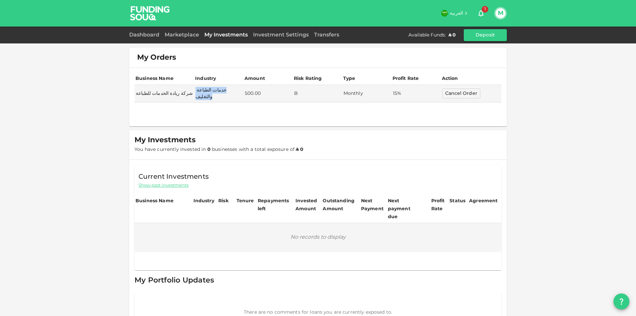
copy tr "شركة ريادة الخدمات للطباعة خدمات الطباعة والتغليف"
click at [129, 90] on div "Business Name Industry Amount Risk Rating Type Profit Rate Action شركة ريادة ال…" at bounding box center [318, 97] width 378 height 58
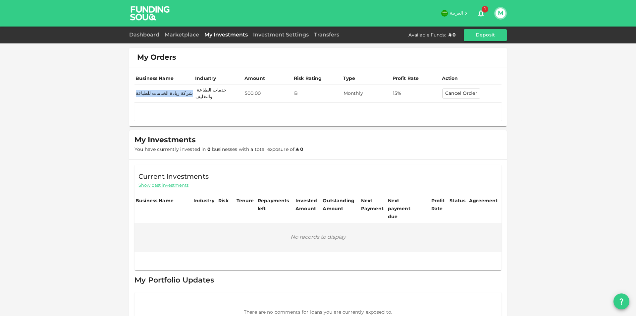
drag, startPoint x: 134, startPoint y: 93, endPoint x: 175, endPoint y: 93, distance: 41.4
click at [175, 93] on td "شركة ريادة الخدمات للطباعة" at bounding box center [165, 94] width 60 height 18
copy td "شركة ريادة الخدمات للطباعة"
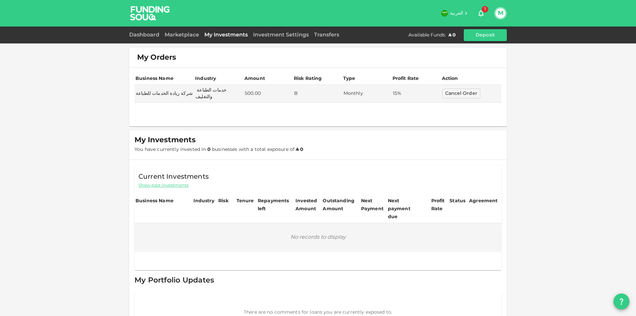
click at [542, 84] on div "My Orders Business Name Industry Amount Risk Rating Type Profit Rate Action شرك…" at bounding box center [318, 170] width 636 height 341
click at [194, 35] on link "Marketplace" at bounding box center [182, 34] width 40 height 5
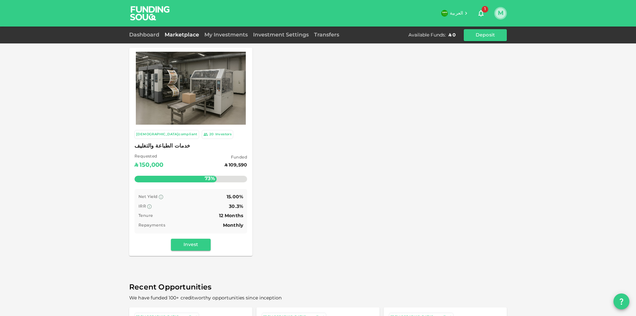
click at [500, 15] on button "M" at bounding box center [501, 13] width 10 height 10
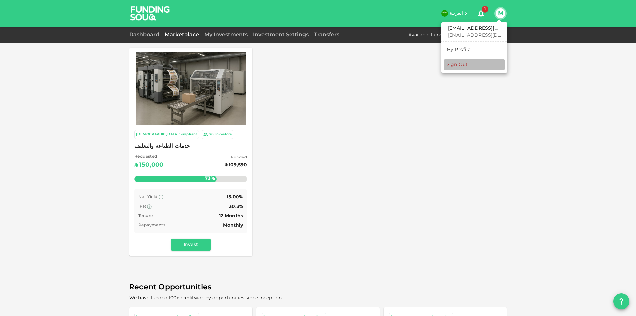
click at [468, 64] on div "Sign Out" at bounding box center [457, 64] width 21 height 7
